Goal: Information Seeking & Learning: Learn about a topic

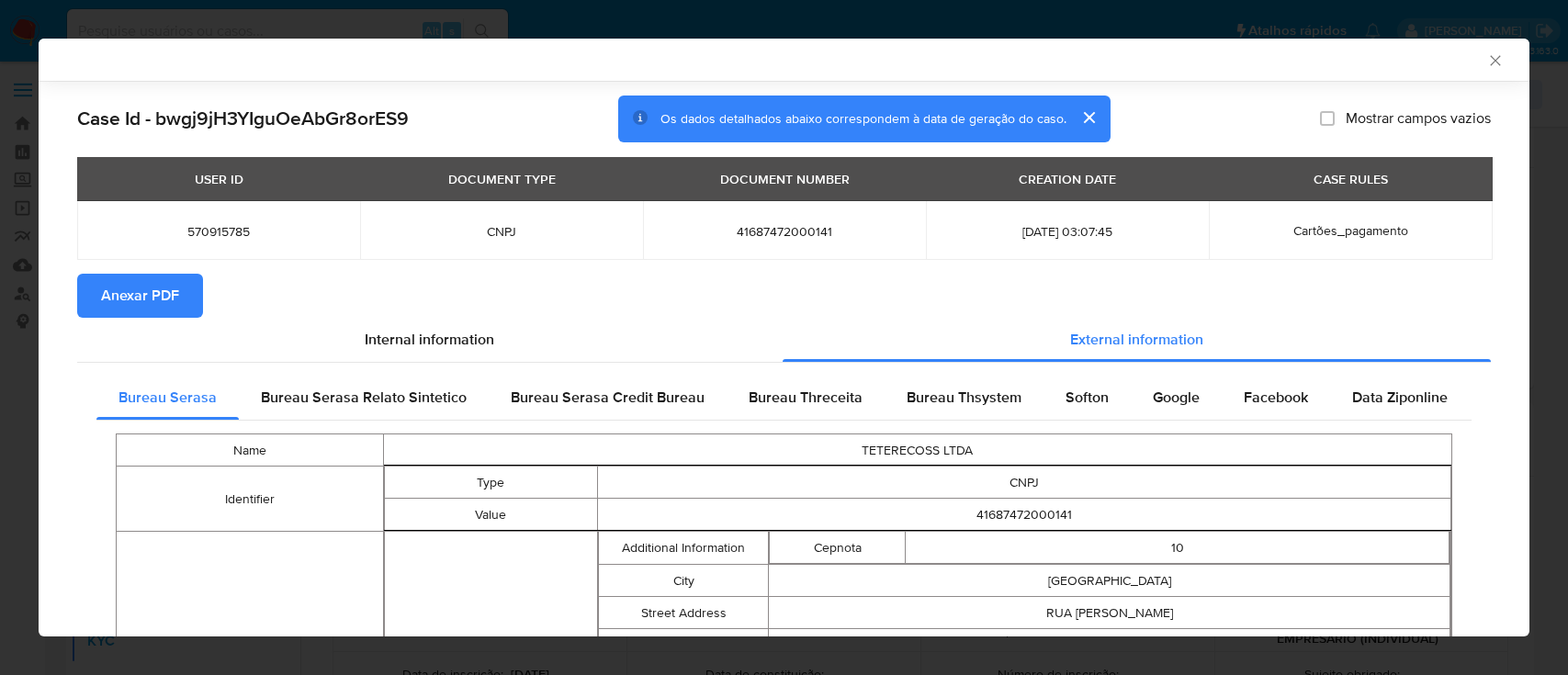
select select "10"
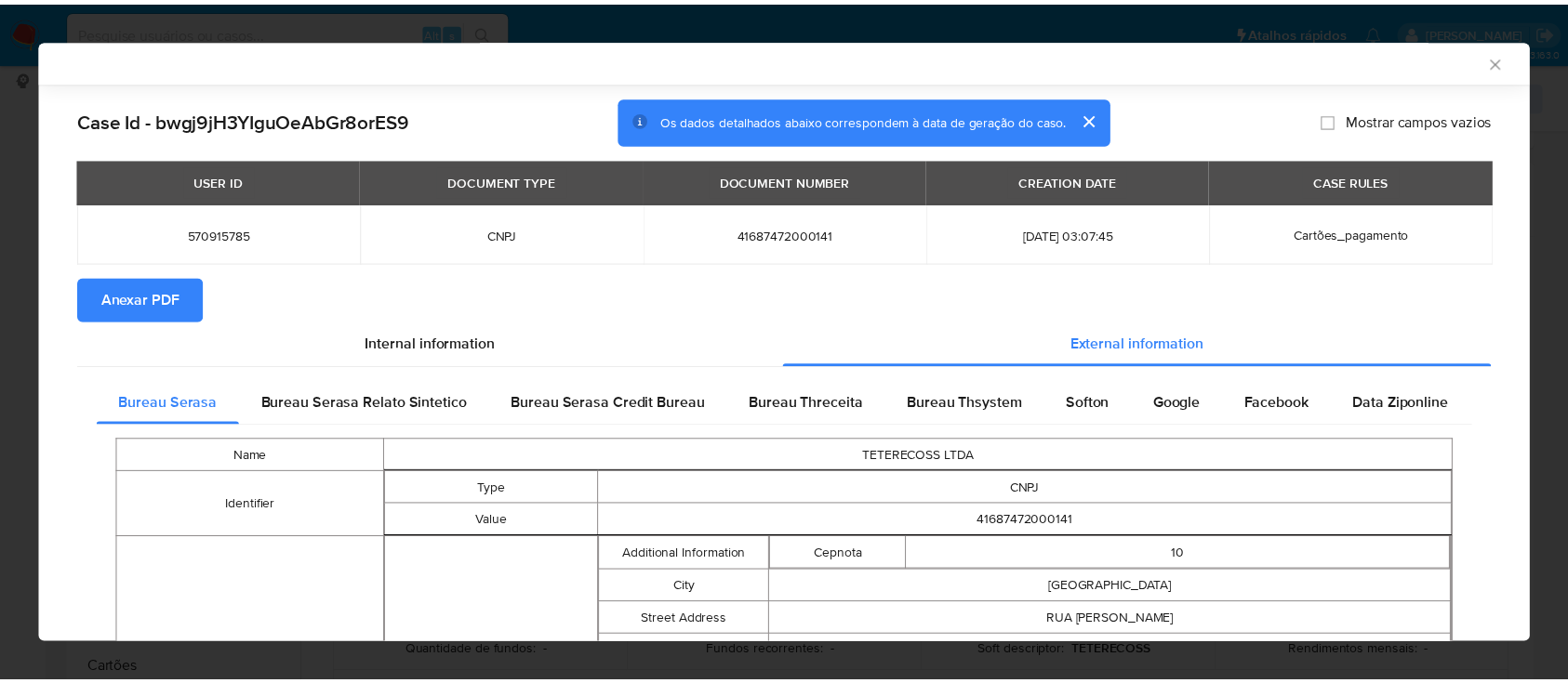
scroll to position [959, 0]
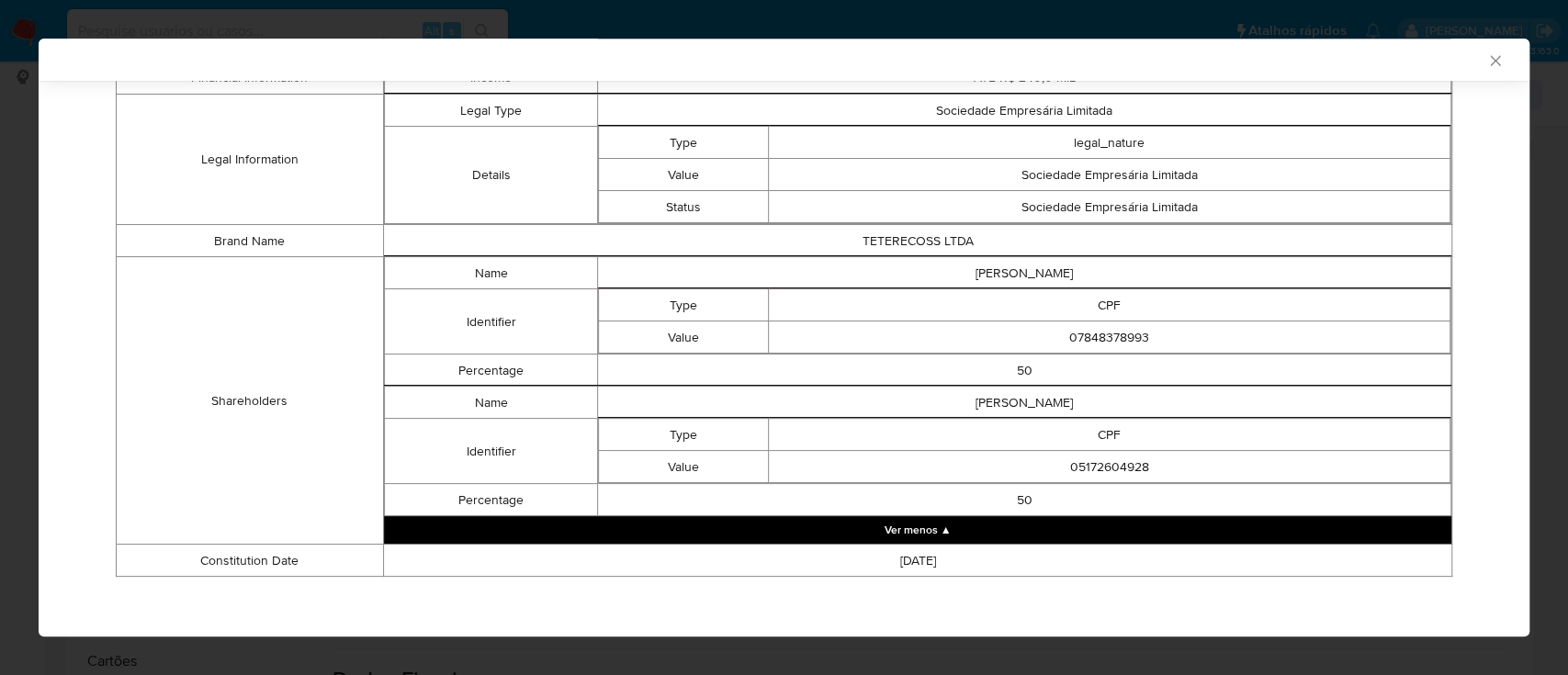
click at [1484, 63] on div "AML Data Collector" at bounding box center [784, 60] width 1491 height 43
click at [1490, 63] on icon "Fechar a janela" at bounding box center [1495, 60] width 10 height 10
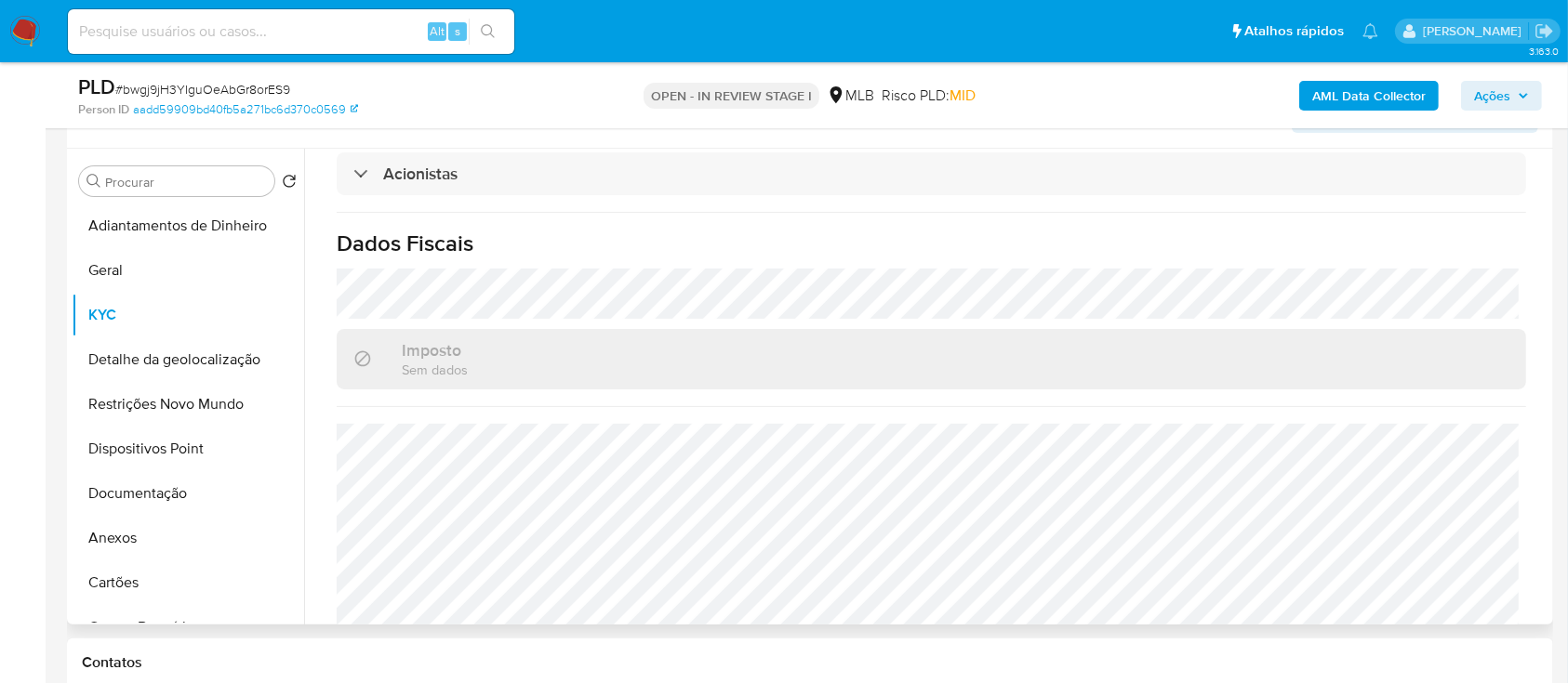
scroll to position [372, 0]
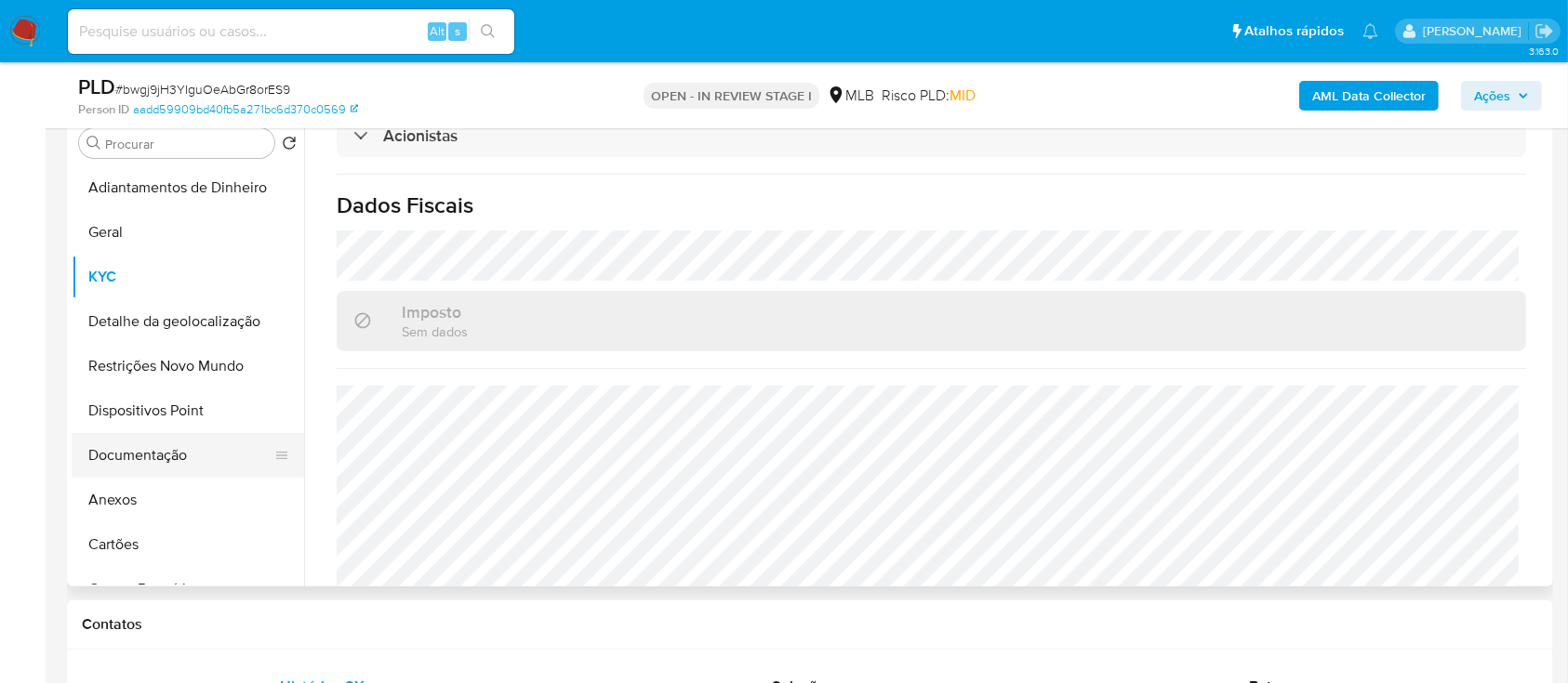
click at [144, 442] on button "Documentação" at bounding box center [180, 456] width 218 height 45
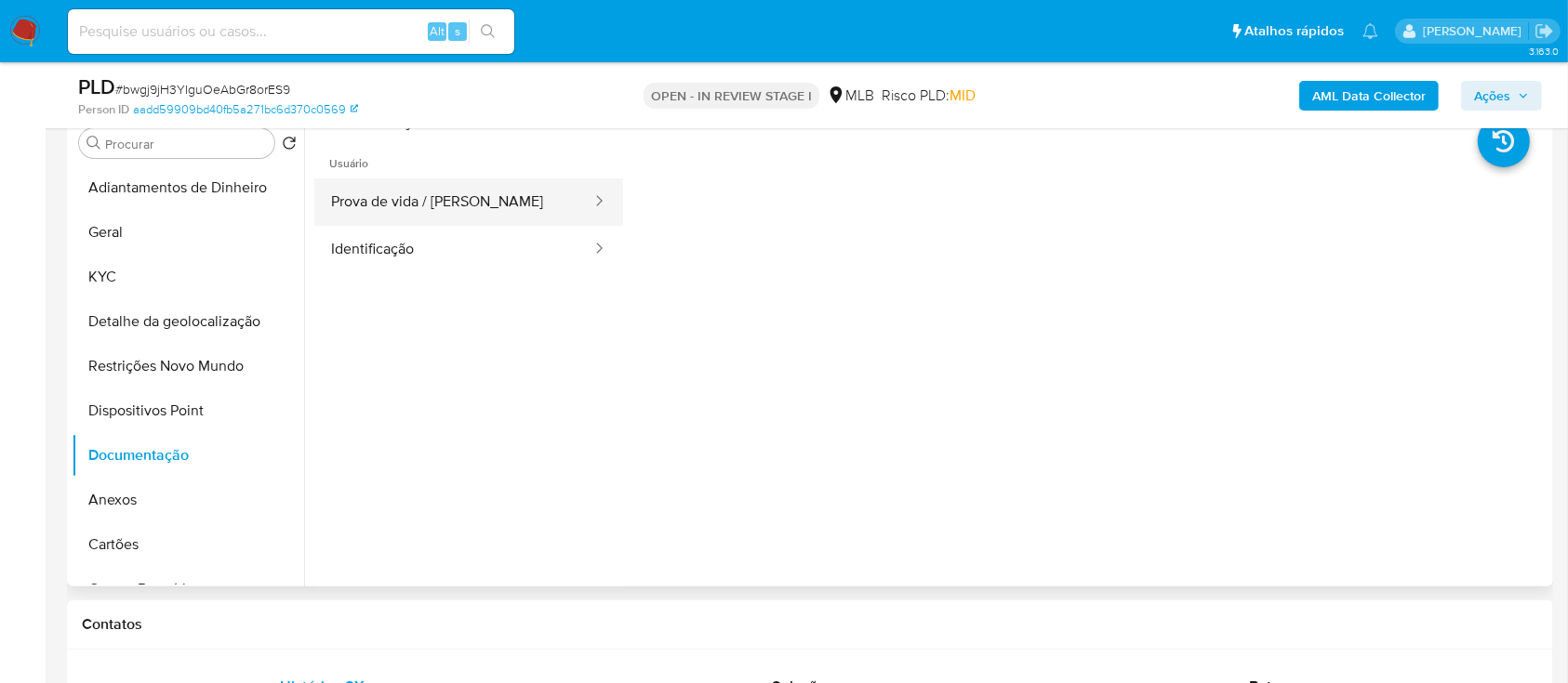
click at [439, 208] on button "Prova de vida / Selfie" at bounding box center [454, 201] width 279 height 47
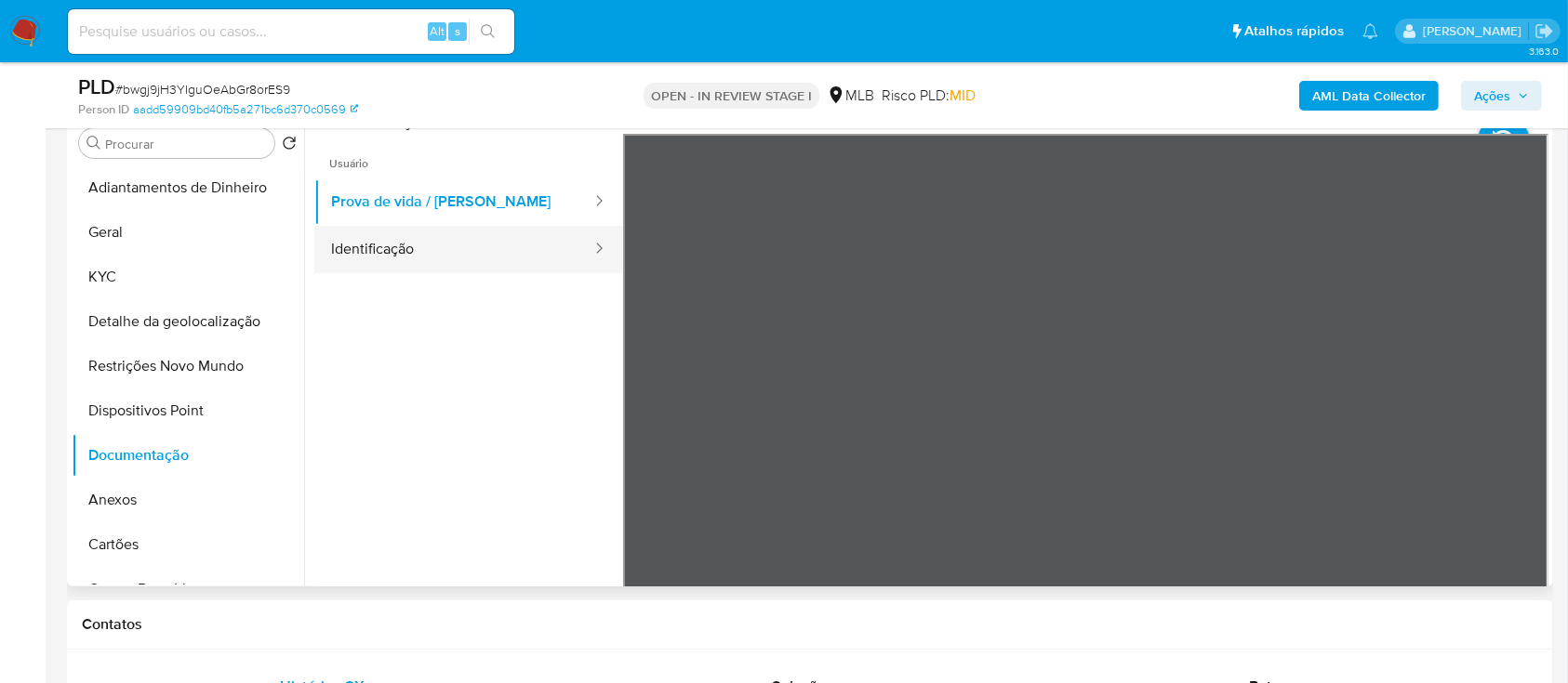
click at [465, 246] on button "Identificação" at bounding box center [454, 248] width 279 height 47
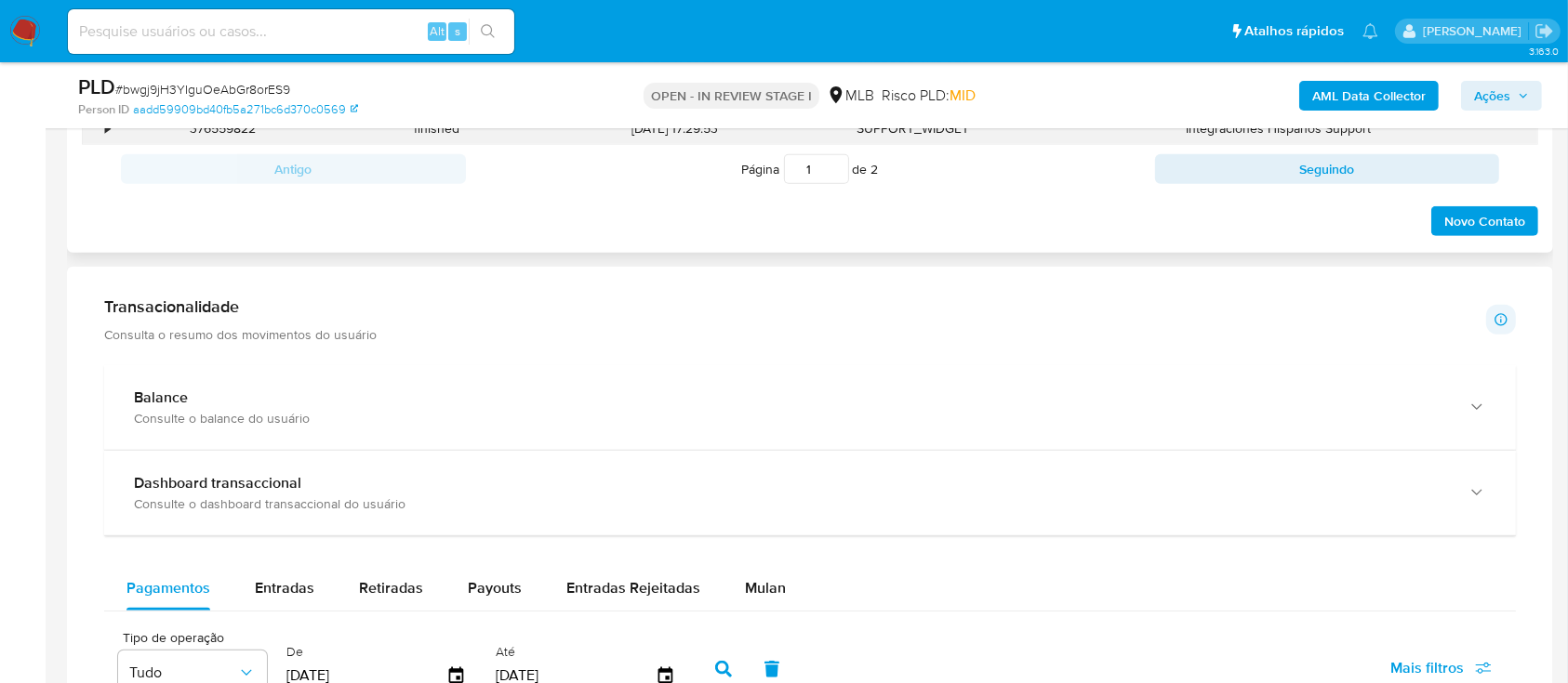
scroll to position [867, 0]
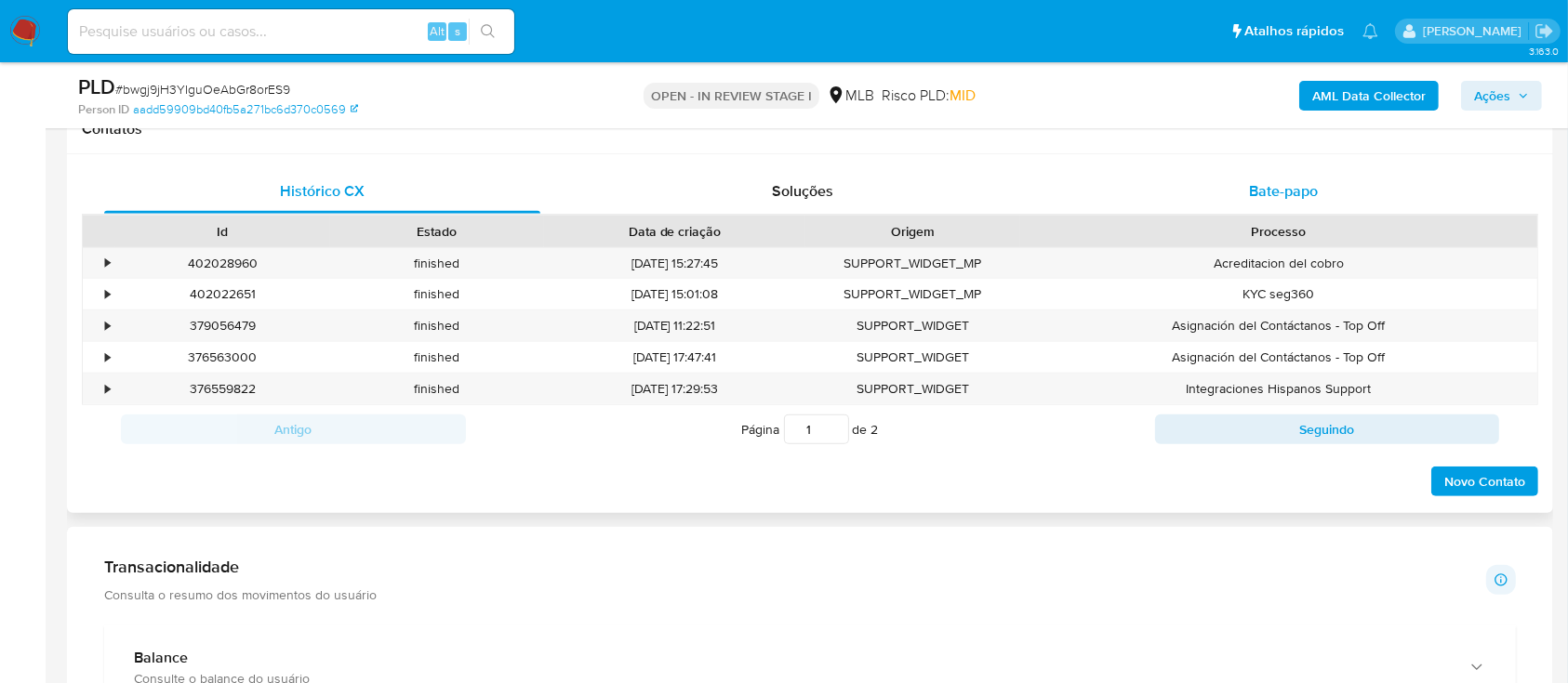
click at [1286, 186] on span "Bate-papo" at bounding box center [1283, 191] width 69 height 21
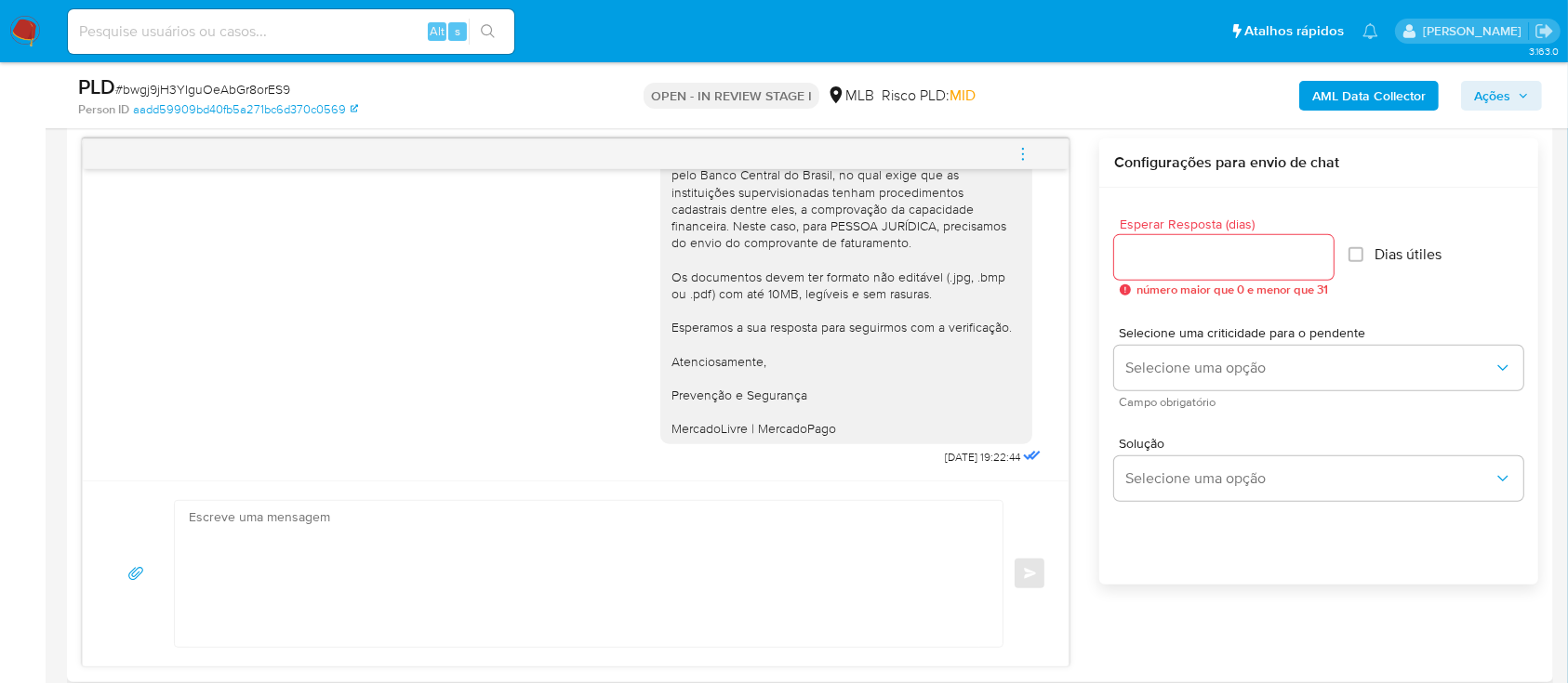
scroll to position [991, 0]
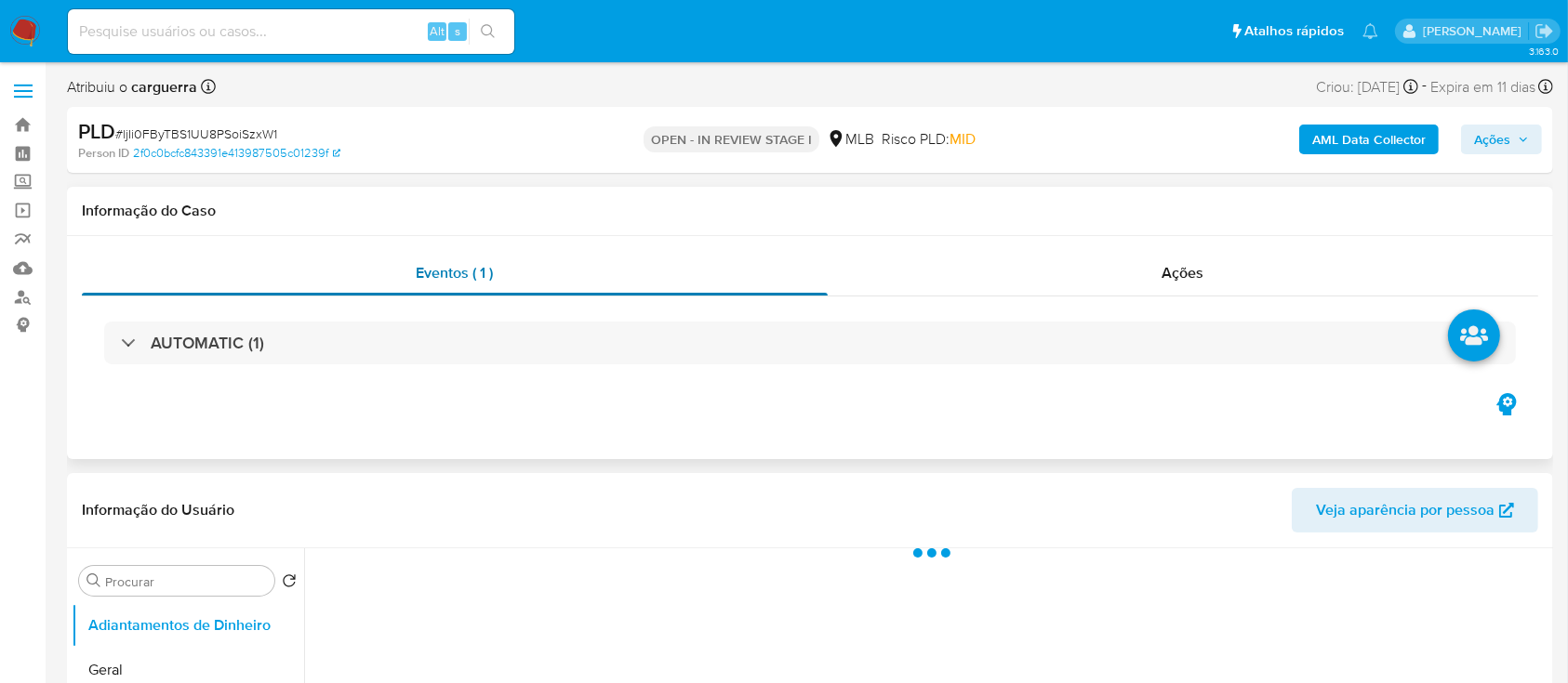
select select "10"
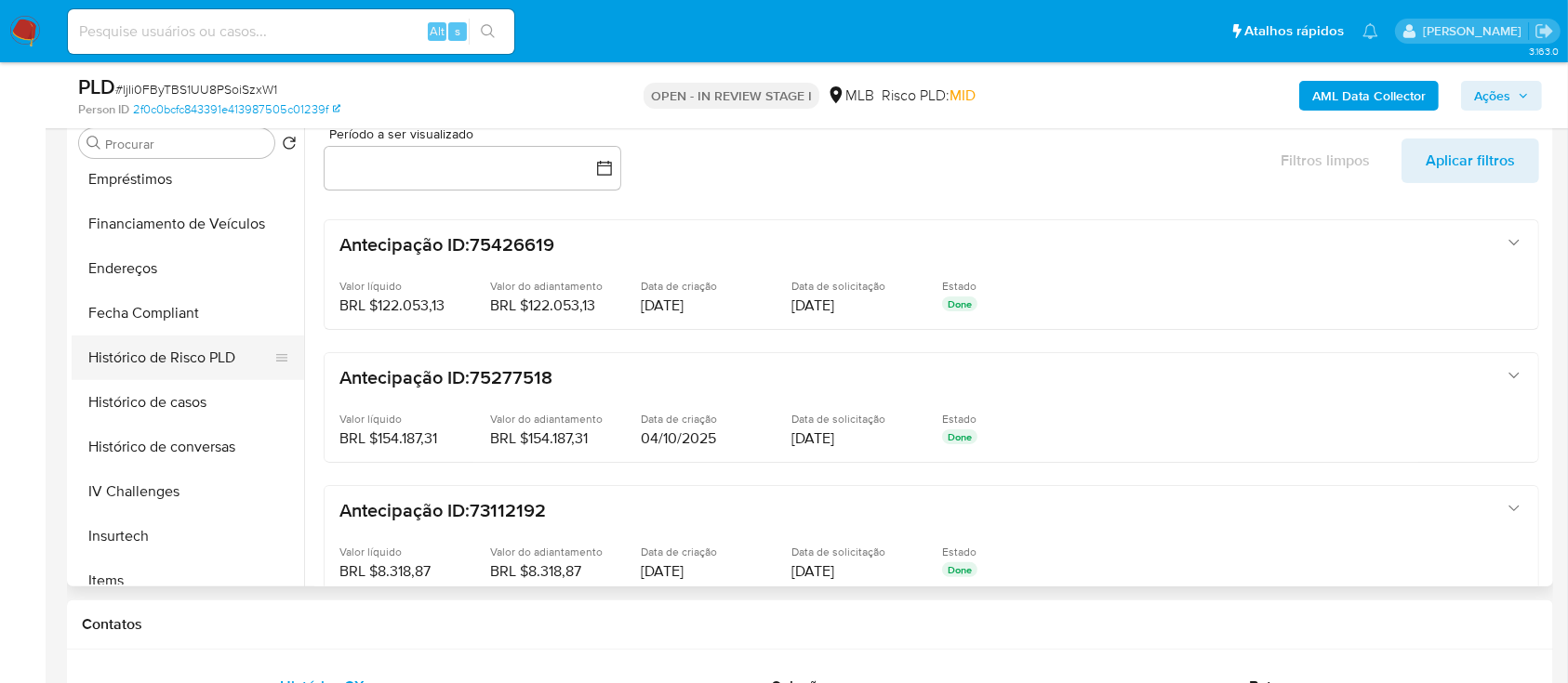
scroll to position [619, 0]
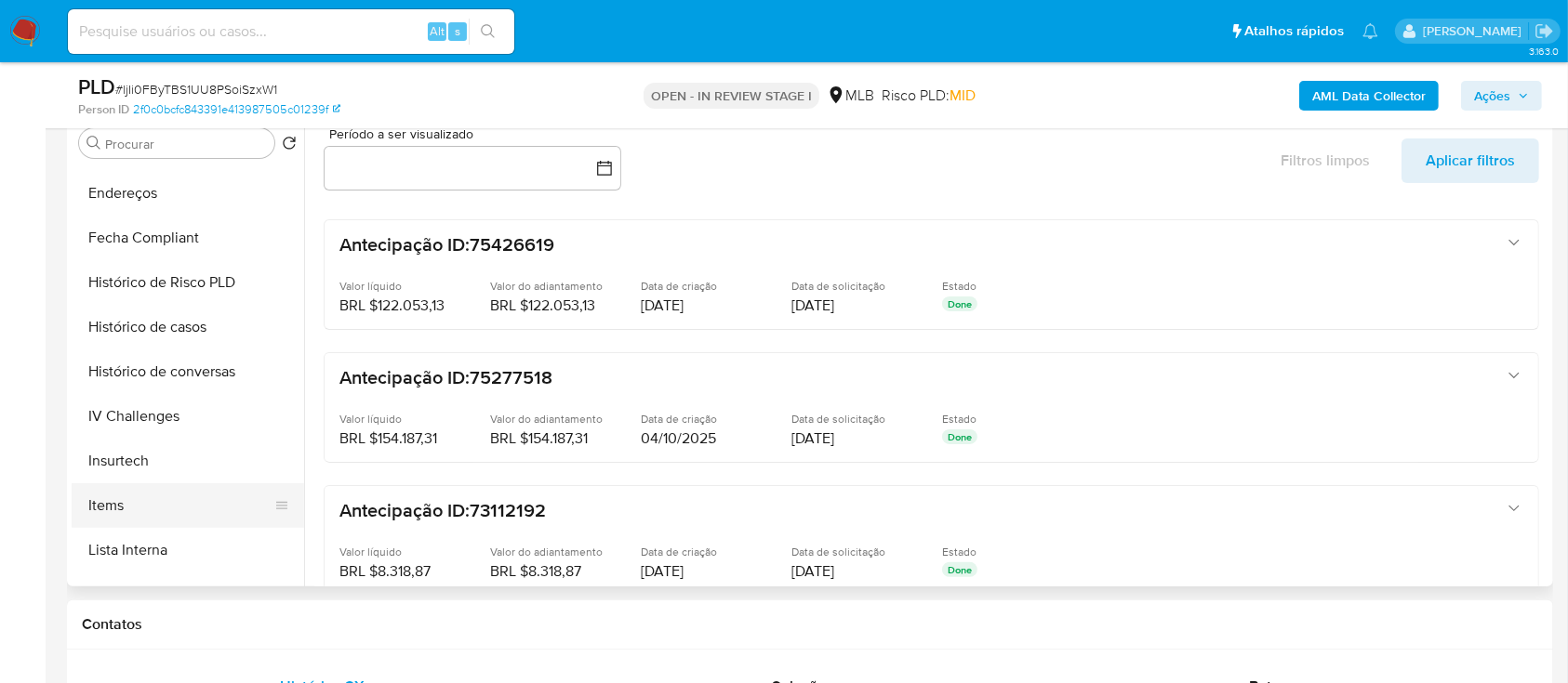
click at [134, 499] on button "Items" at bounding box center [180, 506] width 218 height 45
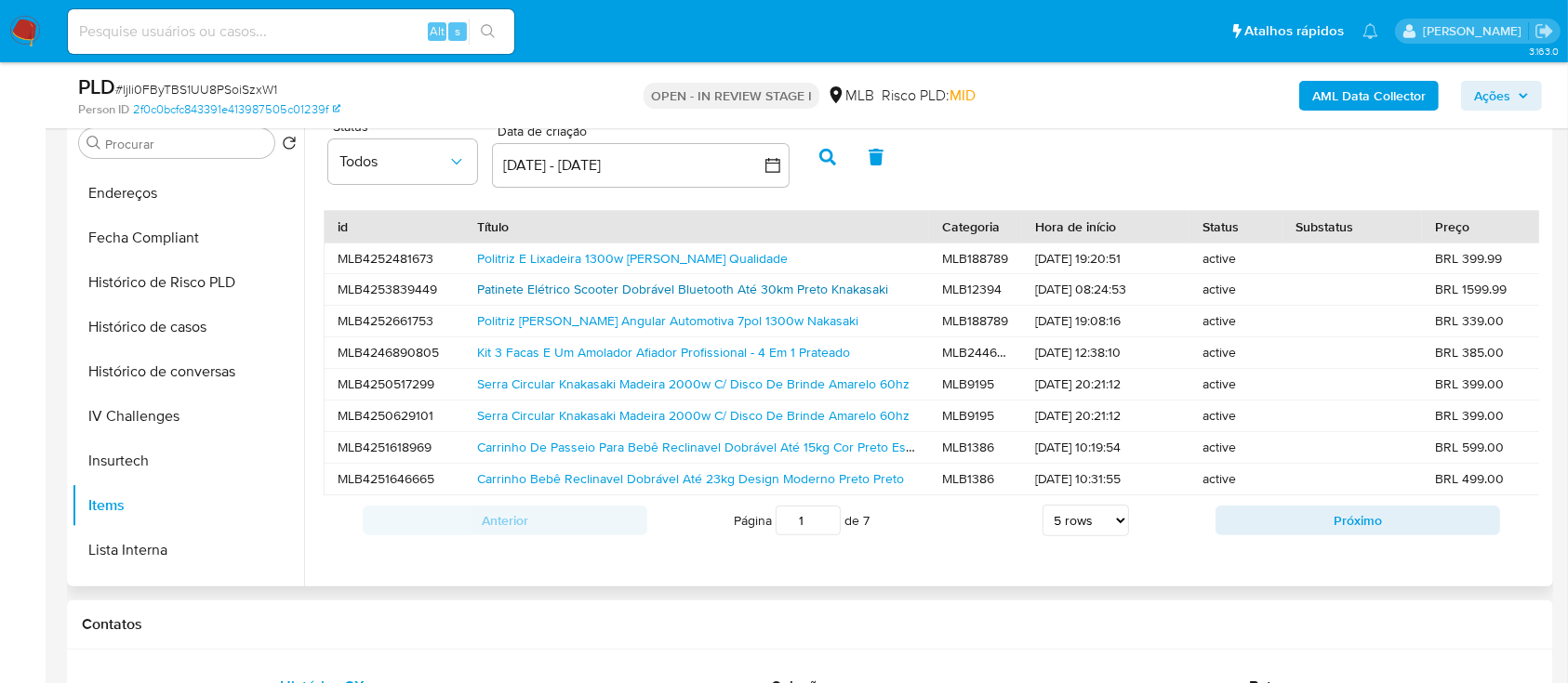
click at [581, 283] on link "Patinete Elétrico Scooter Dobrável Bluetooth Até 30km Preto Knakasaki" at bounding box center [682, 289] width 411 height 18
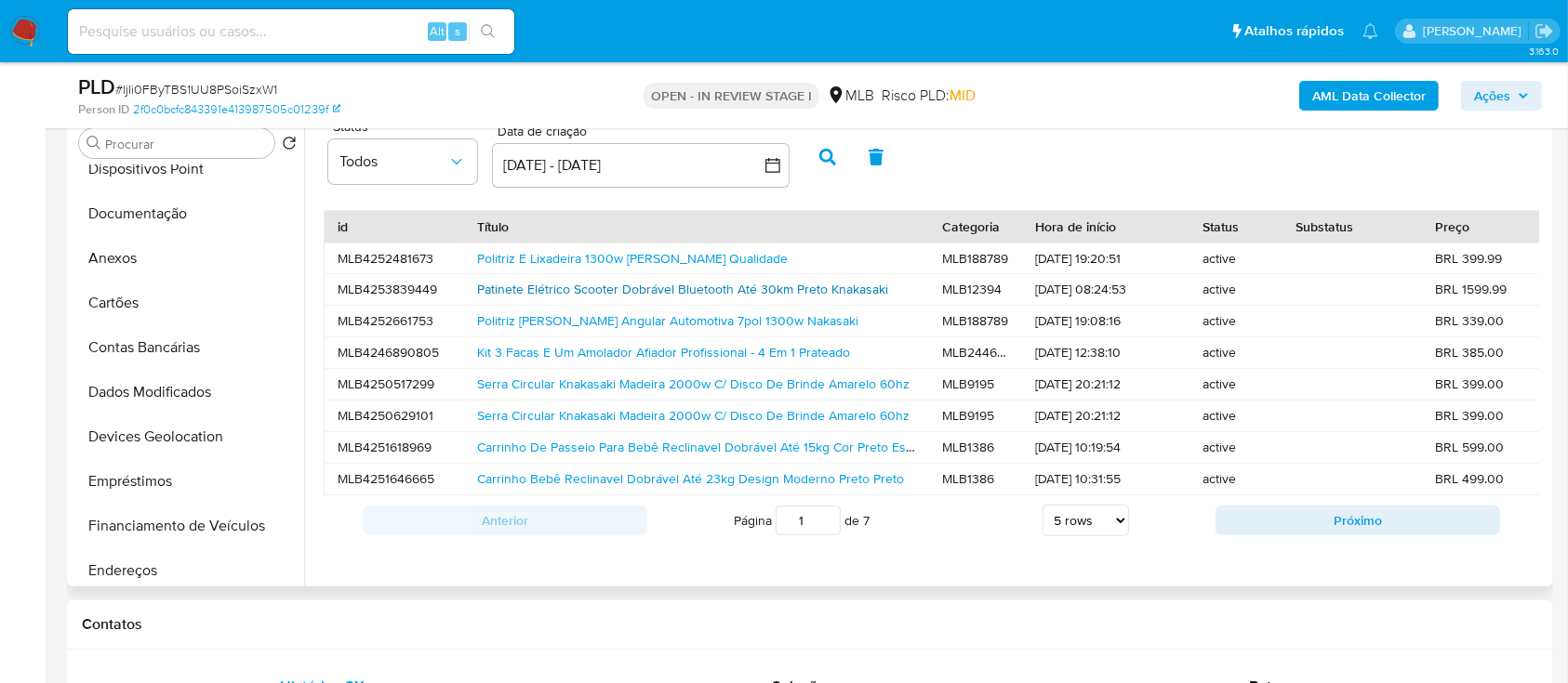
scroll to position [0, 0]
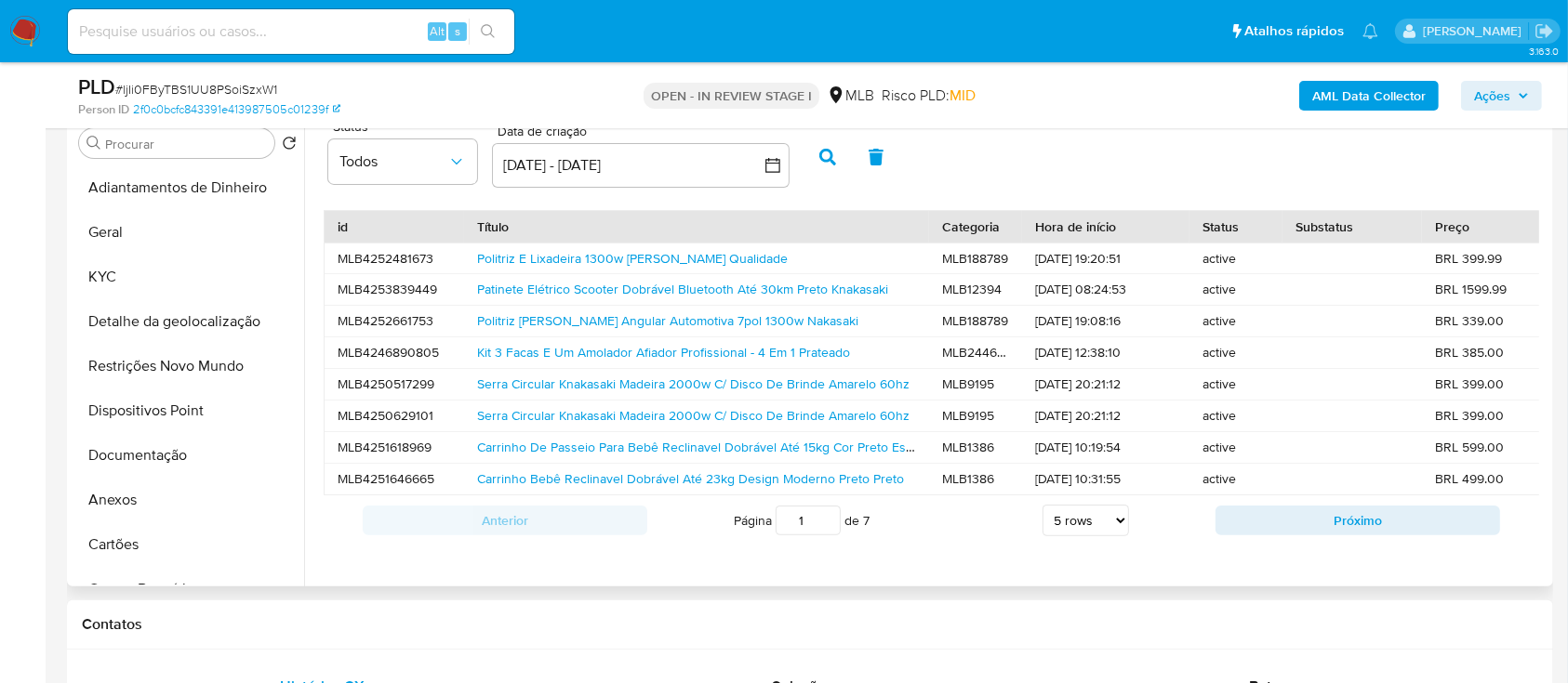
drag, startPoint x: 134, startPoint y: 271, endPoint x: 308, endPoint y: 269, distance: 174.0
click at [138, 270] on button "KYC" at bounding box center [188, 276] width 232 height 45
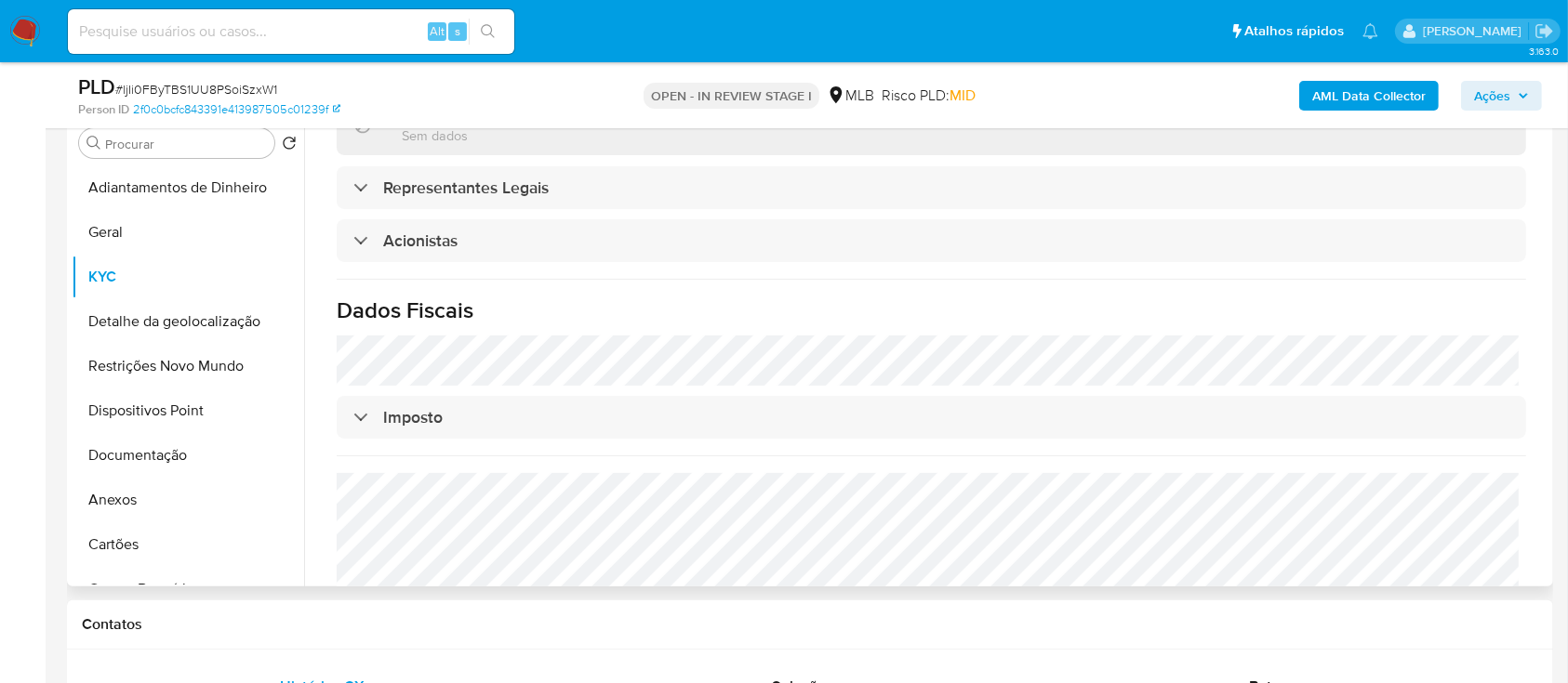
scroll to position [1110, 0]
